Goal: Find specific page/section: Find specific page/section

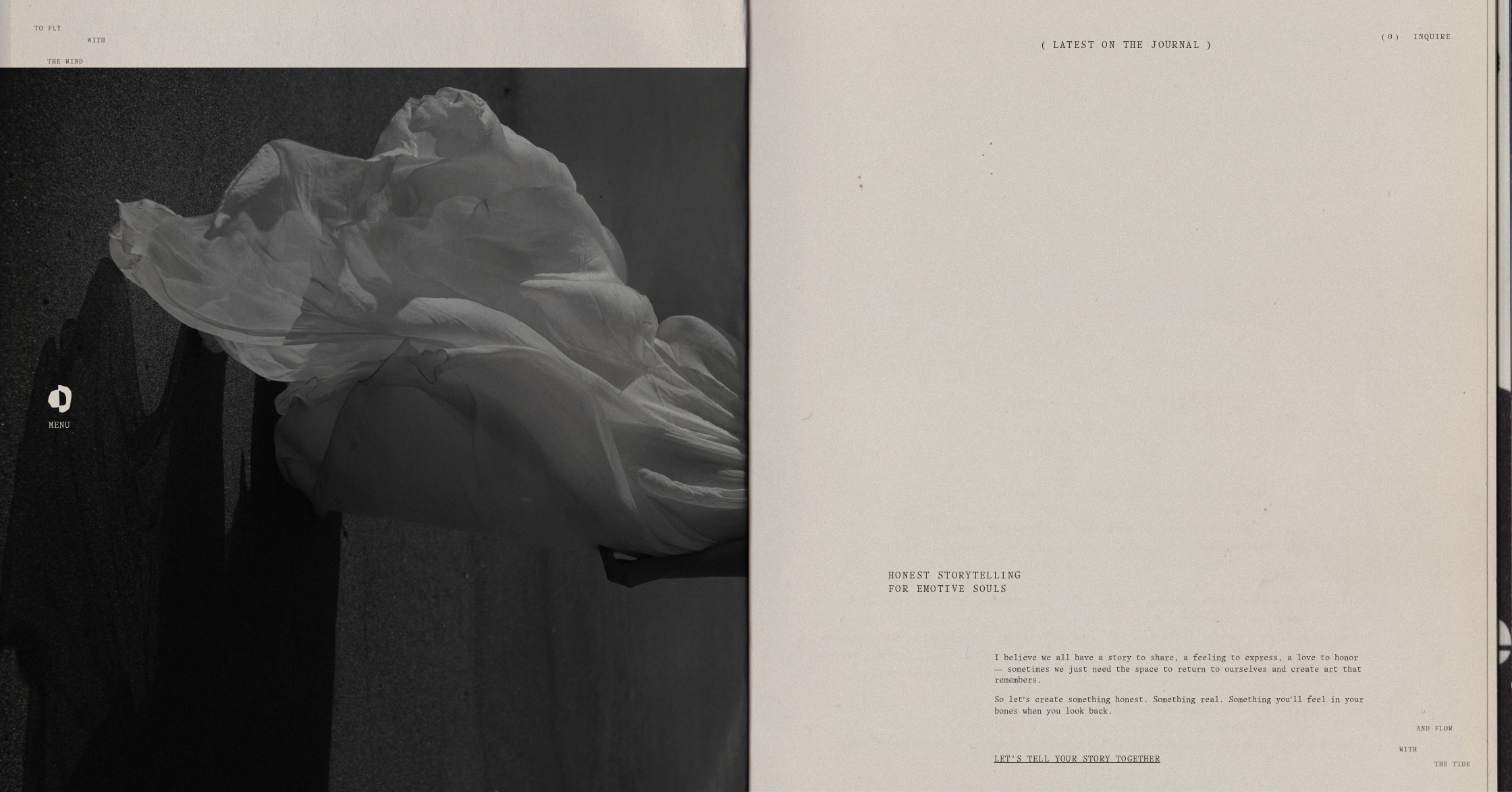
scroll to position [3247, 0]
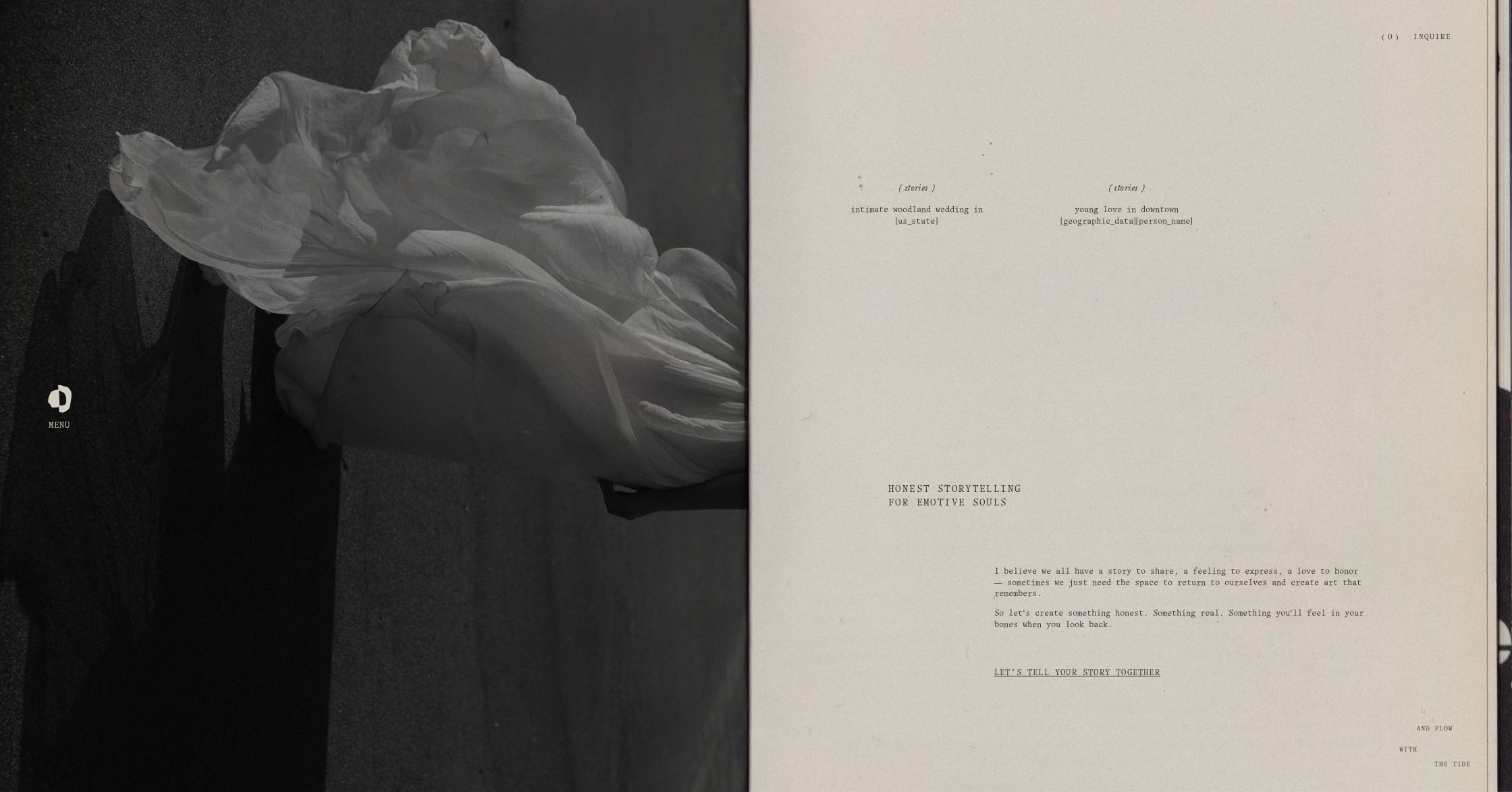
click at [54, 404] on div at bounding box center [60, 396] width 24 height 24
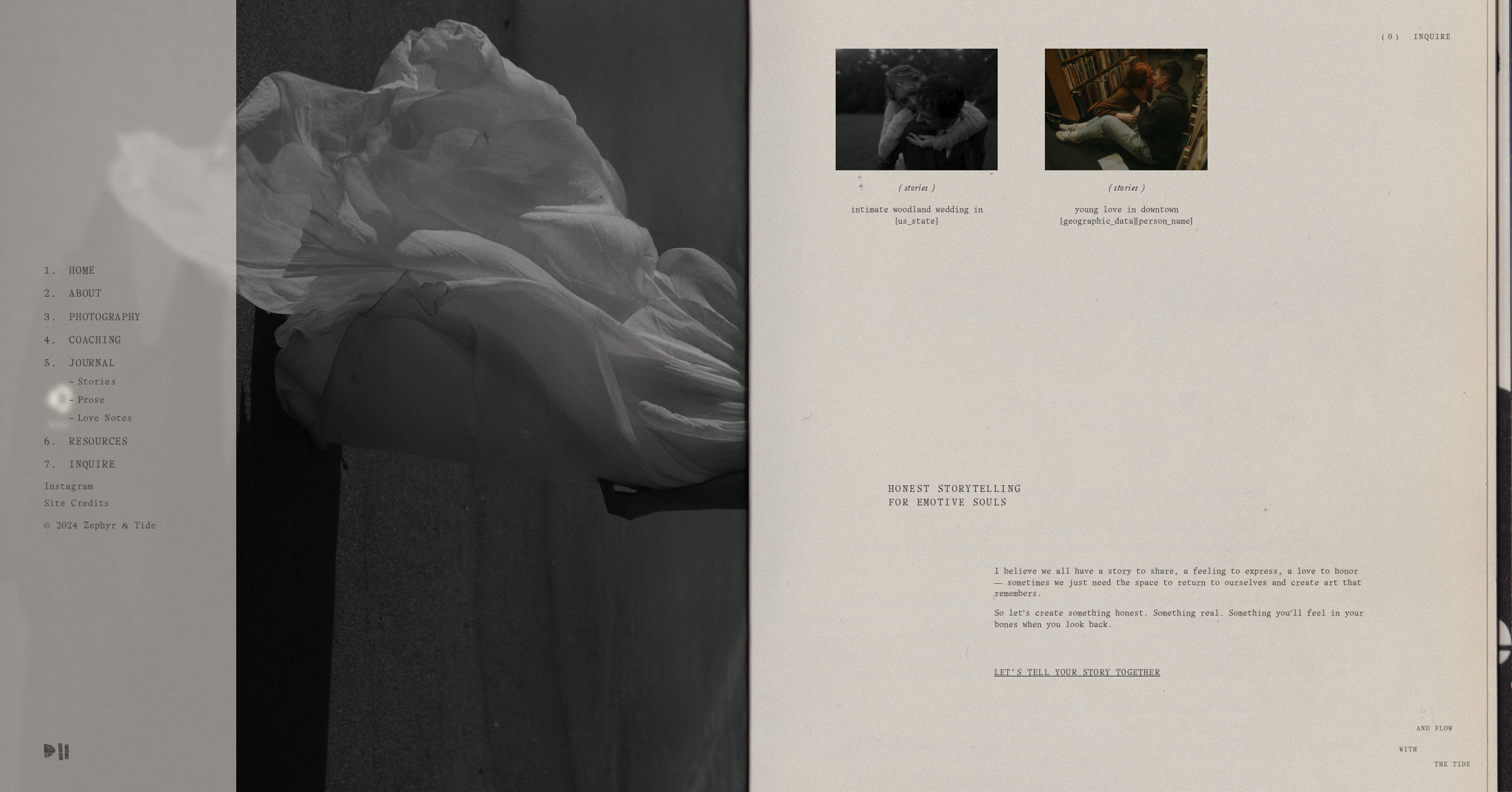
click at [101, 462] on link "Inquire" at bounding box center [92, 464] width 56 height 23
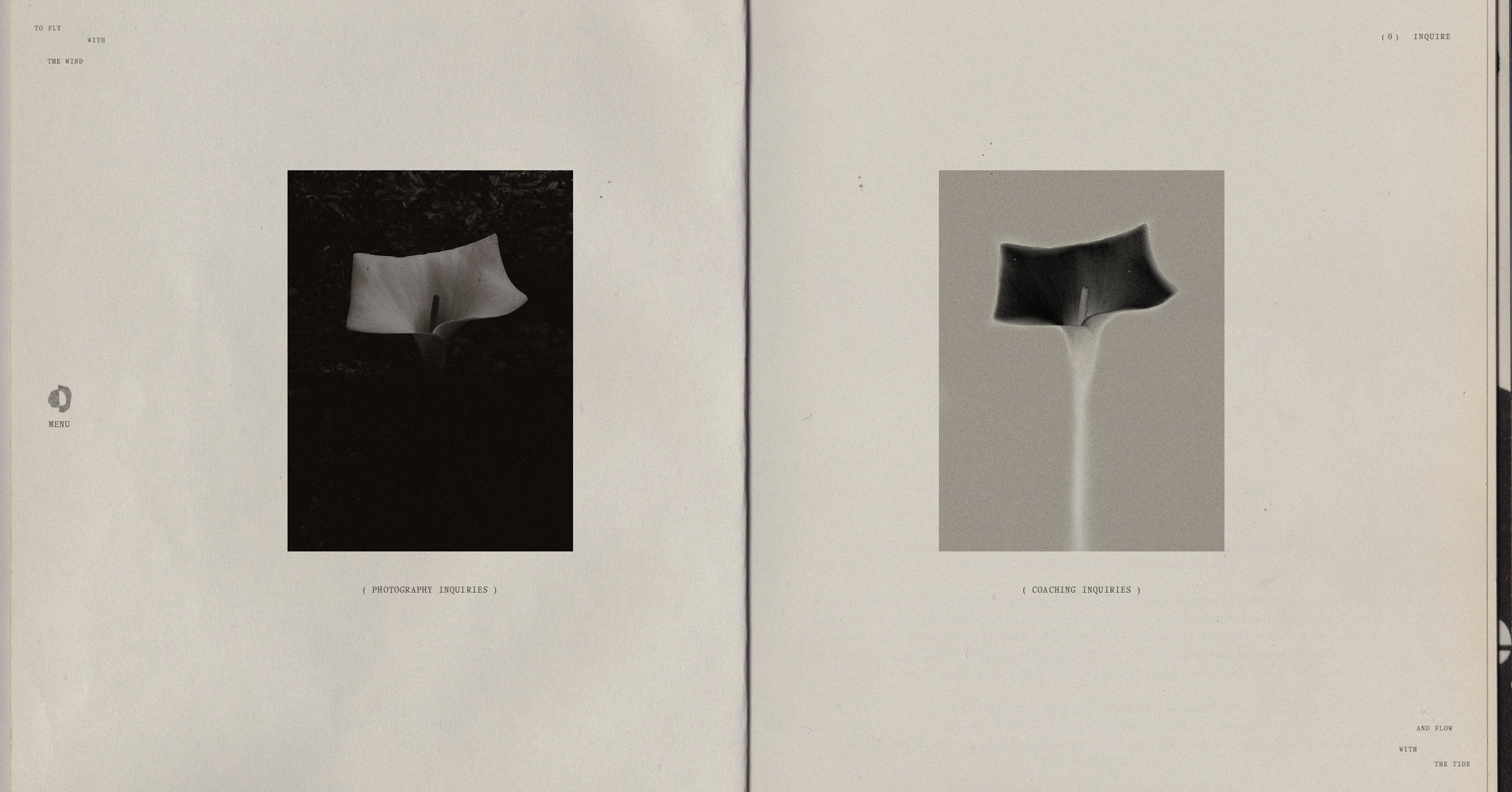
click at [448, 587] on link "( Photography Inquiries )" at bounding box center [430, 590] width 318 height 63
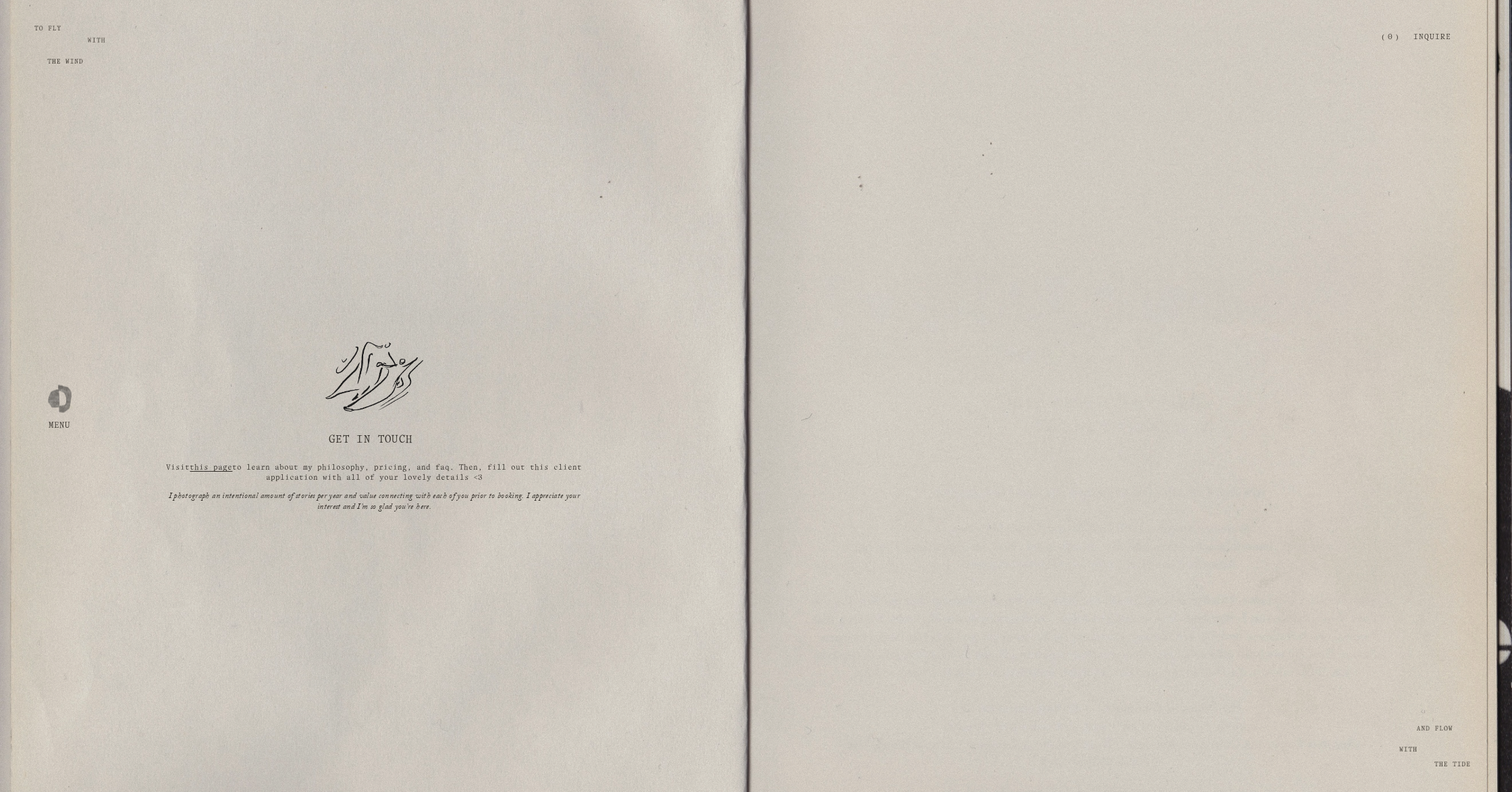
click at [57, 408] on div at bounding box center [60, 396] width 24 height 24
click at [62, 408] on div at bounding box center [60, 396] width 24 height 24
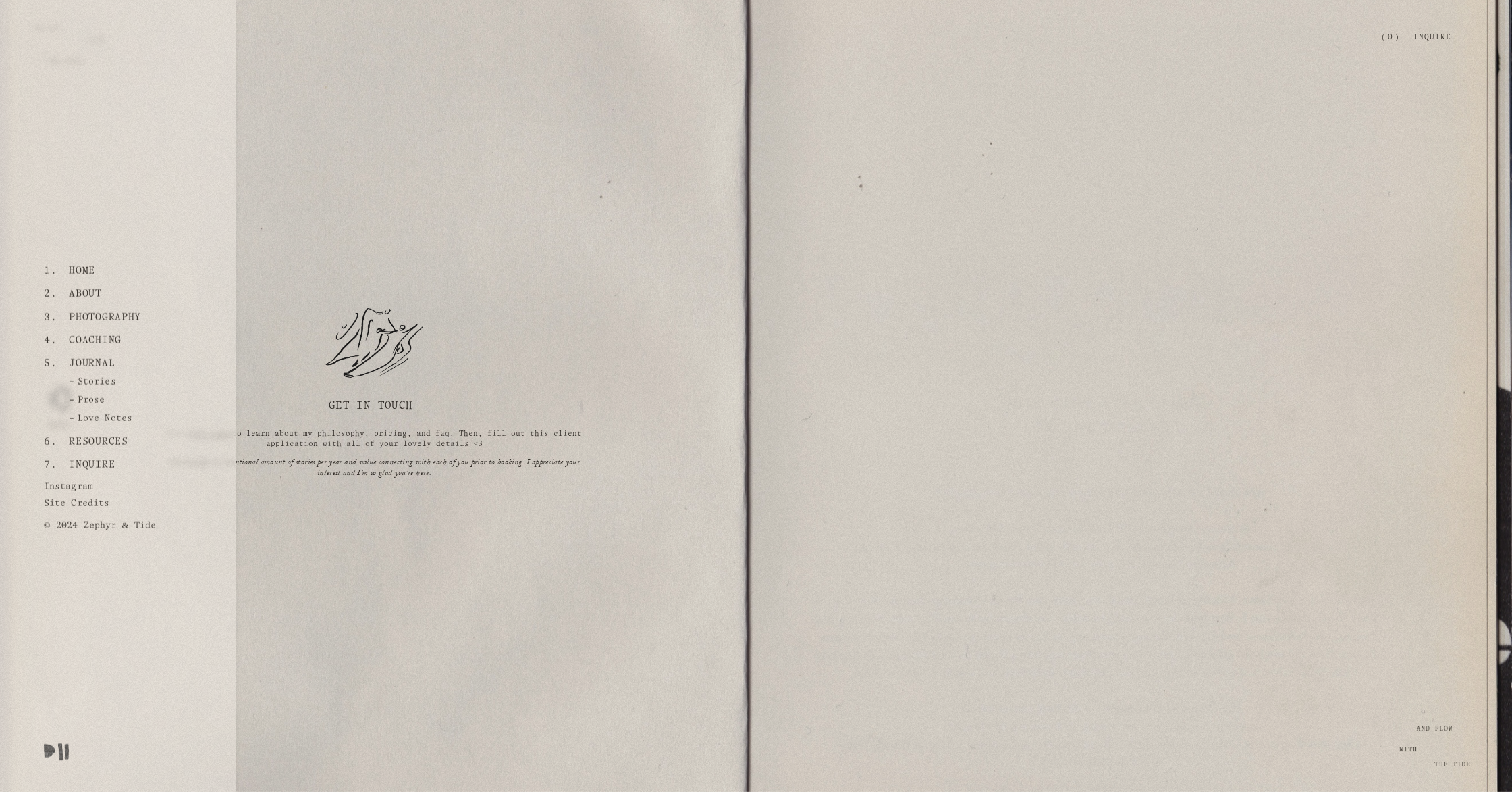
click at [98, 300] on link "About" at bounding box center [86, 294] width 43 height 23
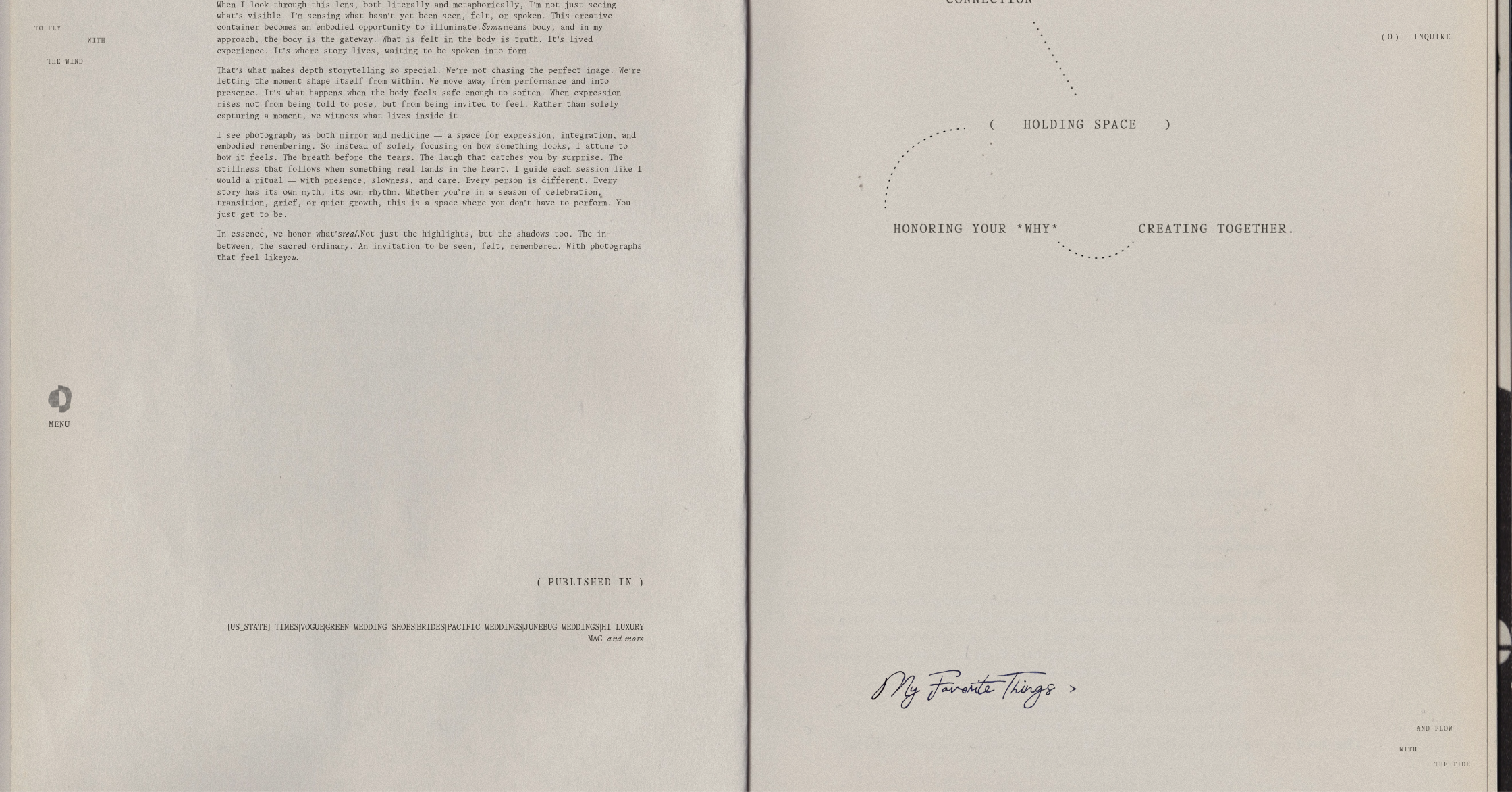
scroll to position [1993, 0]
